Goal: Task Accomplishment & Management: Manage account settings

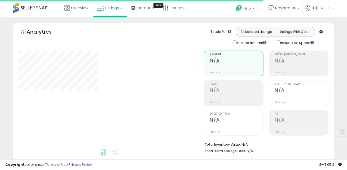
type input "**********"
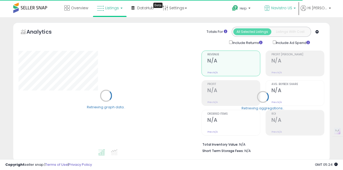
click at [288, 10] on span "Navistro US" at bounding box center [282, 7] width 21 height 5
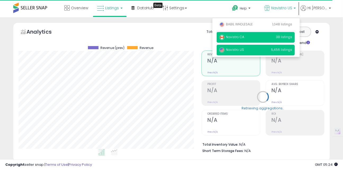
scroll to position [109, 183]
click at [266, 37] on p "Navistro CA 38 listings" at bounding box center [256, 37] width 78 height 11
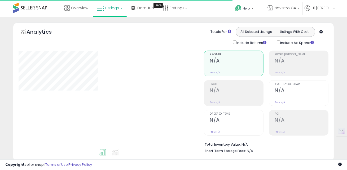
type input "**********"
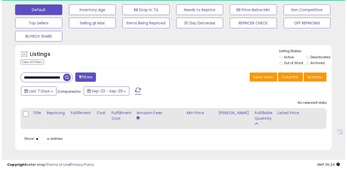
scroll to position [109, 183]
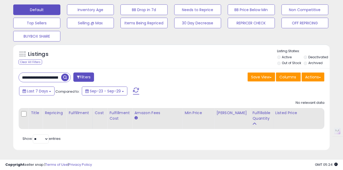
click at [50, 77] on input "**********" at bounding box center [40, 77] width 42 height 9
click at [50, 77] on input "**********" at bounding box center [55, 77] width 72 height 9
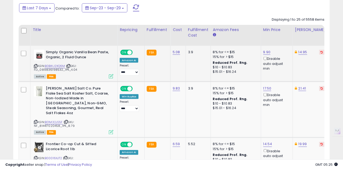
scroll to position [0, 0]
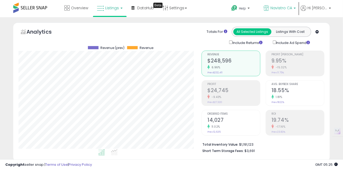
click at [286, 7] on span "Navistro CA" at bounding box center [282, 7] width 22 height 5
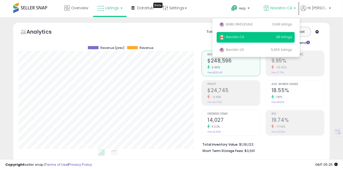
click at [256, 38] on p "Navistro CA 38 listings" at bounding box center [256, 37] width 78 height 11
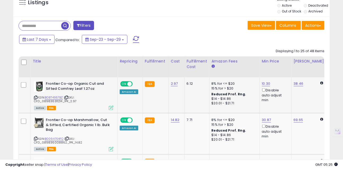
click at [110, 108] on icon at bounding box center [111, 108] width 5 height 5
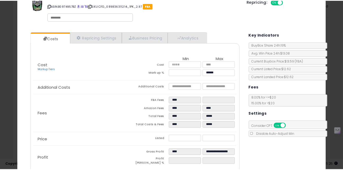
scroll to position [44, 0]
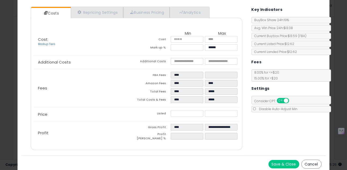
click at [310, 160] on button "Cancel" at bounding box center [312, 164] width 20 height 9
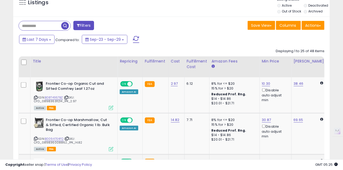
scroll to position [265118, 265043]
drag, startPoint x: 111, startPoint y: 108, endPoint x: 121, endPoint y: 111, distance: 10.9
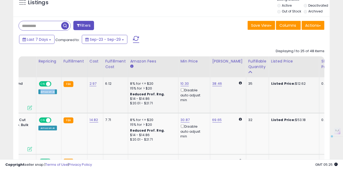
scroll to position [0, 0]
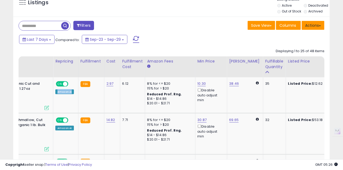
click at [309, 26] on button "Actions" at bounding box center [313, 25] width 23 height 9
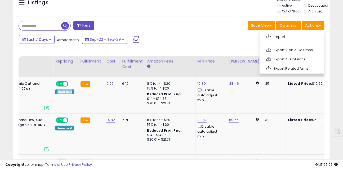
click at [233, 45] on div "Last 7 Days Compared to: Sep-23 - Sep-29" at bounding box center [133, 40] width 230 height 12
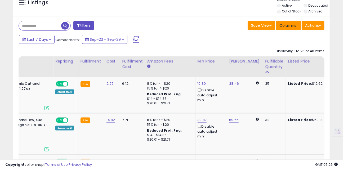
click at [285, 25] on span "Columns" at bounding box center [288, 25] width 17 height 5
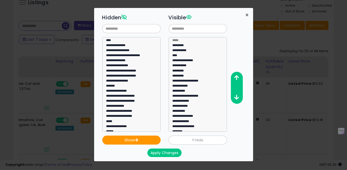
click at [246, 16] on span "×" at bounding box center [247, 15] width 3 height 8
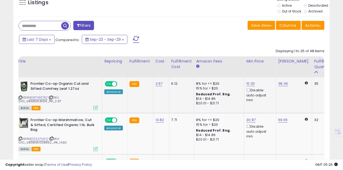
click at [96, 108] on icon at bounding box center [96, 108] width 5 height 5
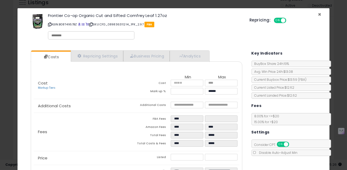
click at [318, 12] on span "×" at bounding box center [319, 15] width 3 height 8
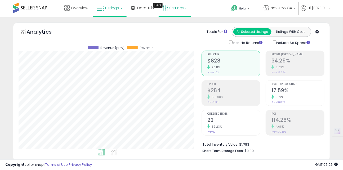
click at [176, 8] on link "Settings" at bounding box center [175, 8] width 32 height 16
click at [178, 27] on link "Store settings" at bounding box center [178, 26] width 24 height 5
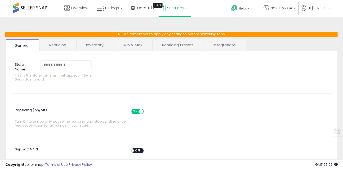
click at [66, 46] on link "Repricing" at bounding box center [58, 45] width 36 height 11
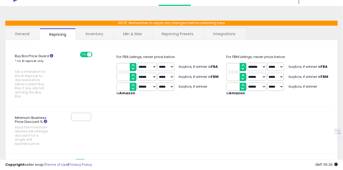
scroll to position [15, 0]
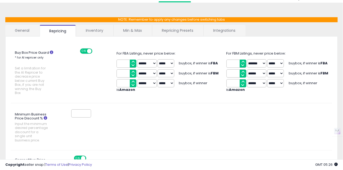
click at [96, 29] on link "Inventory" at bounding box center [94, 30] width 37 height 11
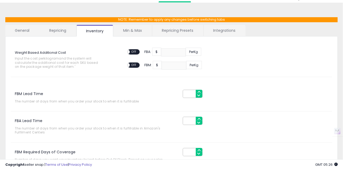
click at [123, 28] on link "Min & Max" at bounding box center [133, 30] width 38 height 11
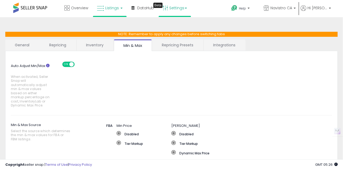
click at [114, 5] on link "Listings" at bounding box center [110, 8] width 34 height 16
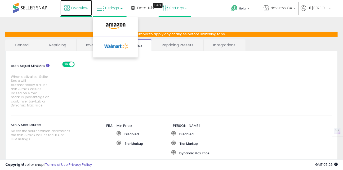
click at [74, 7] on span "Overview" at bounding box center [79, 7] width 17 height 5
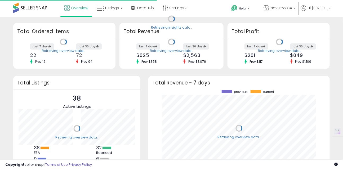
scroll to position [73, 171]
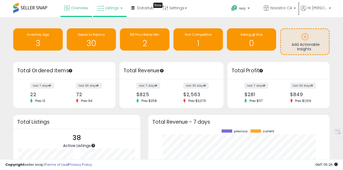
click at [105, 11] on link "Listings" at bounding box center [110, 8] width 34 height 16
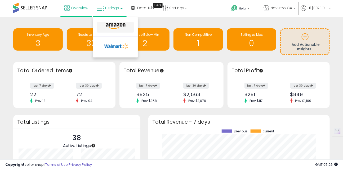
click at [109, 23] on icon at bounding box center [115, 26] width 23 height 7
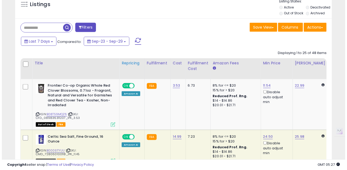
scroll to position [221, 0]
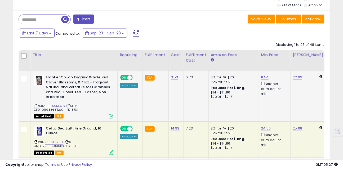
click at [111, 115] on icon at bounding box center [111, 116] width 5 height 5
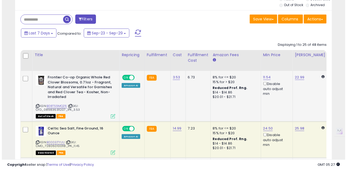
scroll to position [109, 185]
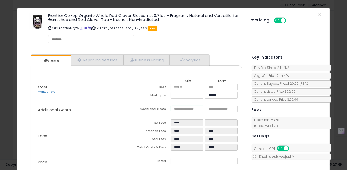
click at [185, 109] on input "number" at bounding box center [187, 109] width 33 height 7
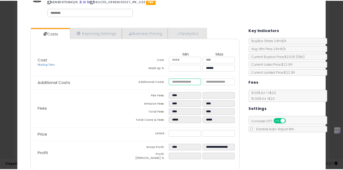
scroll to position [48, 0]
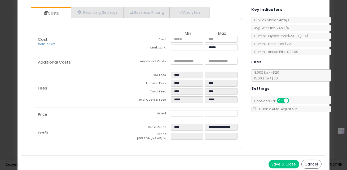
click at [312, 162] on button "Cancel" at bounding box center [312, 164] width 20 height 9
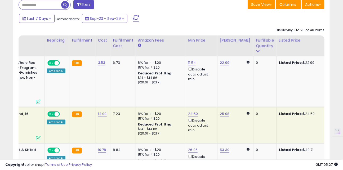
scroll to position [0, 0]
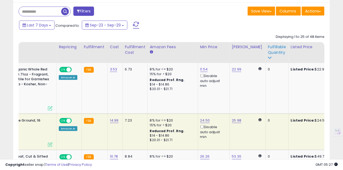
click at [276, 52] on div "Fulfillable Quantity" at bounding box center [277, 49] width 18 height 11
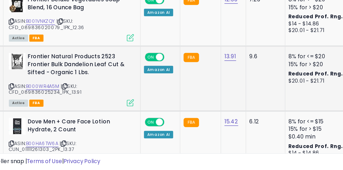
drag, startPoint x: 79, startPoint y: 120, endPoint x: 72, endPoint y: 120, distance: 7.2
click at [72, 120] on div "ASIN: B000WR4A5M | SKU: CFD_089836025234_1PK_13.91 Active FBA" at bounding box center [74, 112] width 80 height 33
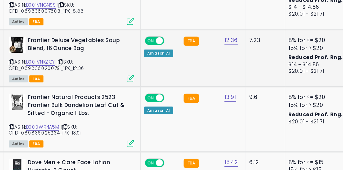
drag, startPoint x: 80, startPoint y: 80, endPoint x: 72, endPoint y: 79, distance: 8.5
click at [72, 79] on div "ASIN: B001VNKZQY | SKU: CFD_089836020079_1PK_12.36 Active FBA" at bounding box center [74, 73] width 80 height 28
